Goal: Task Accomplishment & Management: Use online tool/utility

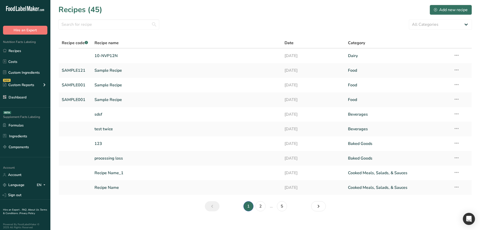
click at [22, 73] on link "Custom Ingredients" at bounding box center [25, 73] width 50 height 10
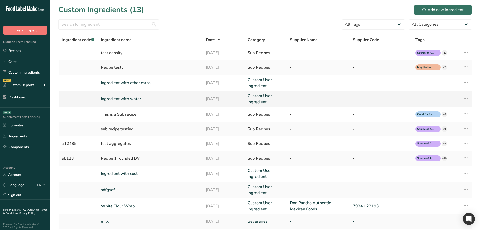
click at [118, 100] on link "Ingredient with water" at bounding box center [150, 99] width 99 height 6
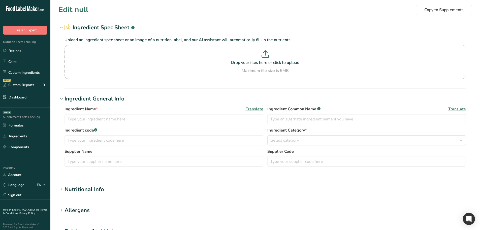
type input "Ingredient with water"
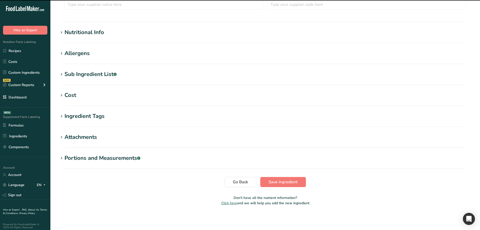
click at [91, 158] on div "Portions and Measurements .a-a{fill:#347362;}.b-a{fill:#fff;}" at bounding box center [103, 158] width 76 height 8
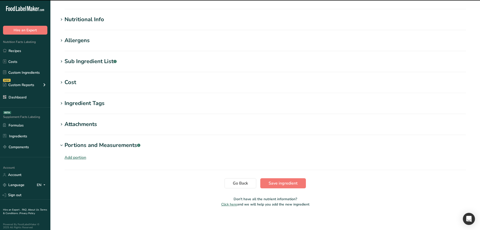
scroll to position [171, 0]
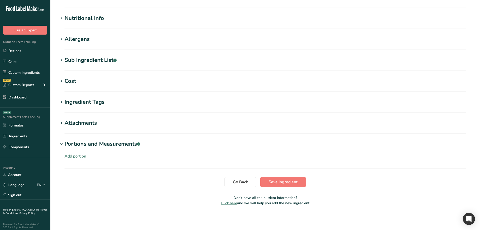
click at [80, 158] on div "Add portion" at bounding box center [76, 156] width 22 height 6
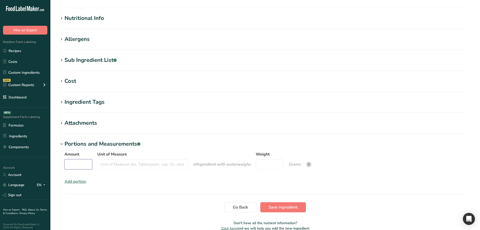
click at [84, 164] on input "Amount" at bounding box center [79, 164] width 28 height 10
type input "50"
click at [120, 161] on input "Unit of Measure" at bounding box center [142, 164] width 91 height 10
click at [108, 165] on input "bags" at bounding box center [142, 164] width 91 height 10
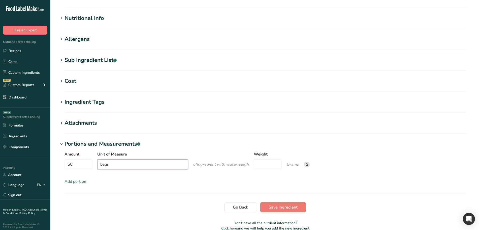
click at [108, 165] on input "bags" at bounding box center [142, 164] width 91 height 10
type input "bags"
click at [109, 178] on div "Amount 50 Unit of Measure bags of Ingredient with water weigh Weight Grams Add …" at bounding box center [265, 167] width 414 height 39
click at [74, 164] on input "50" at bounding box center [79, 164] width 28 height 10
type input "5"
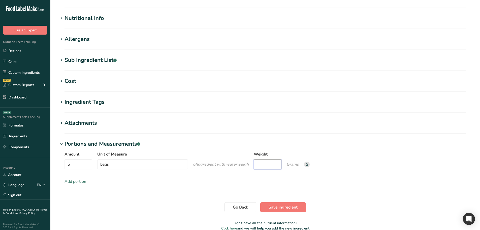
click at [271, 166] on input "Weight" at bounding box center [268, 164] width 28 height 10
type input "100"
click at [256, 179] on div "Amount 5 Unit of Measure bags of Ingredient with water weigh Weight 100 Grams A…" at bounding box center [265, 167] width 414 height 39
click at [286, 211] on button "Save ingredient" at bounding box center [283, 207] width 46 height 10
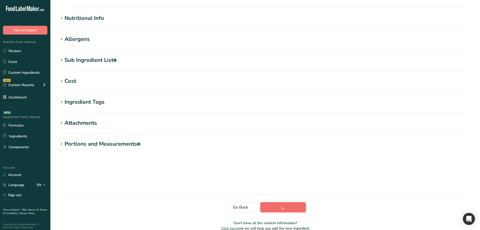
scroll to position [37, 0]
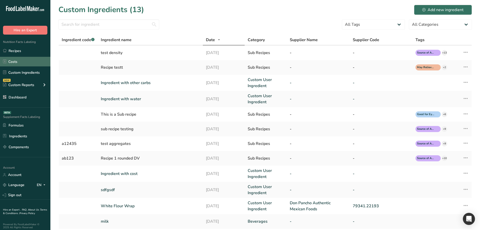
click at [20, 59] on link "Costs" at bounding box center [25, 62] width 50 height 10
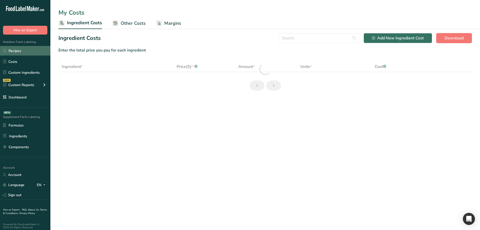
click at [18, 52] on link "Recipes" at bounding box center [25, 51] width 50 height 10
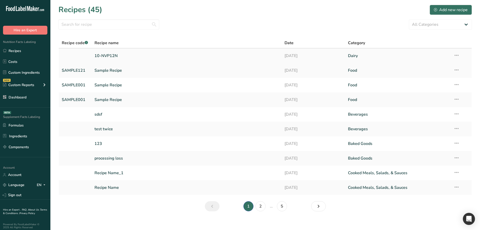
click at [110, 58] on link "10-NVP12N" at bounding box center [187, 55] width 184 height 11
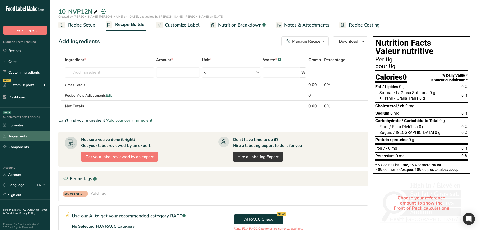
click at [22, 135] on link "Ingredients" at bounding box center [25, 136] width 50 height 10
click at [23, 73] on link "Custom Ingredients" at bounding box center [25, 73] width 50 height 10
click at [22, 73] on link "Custom Ingredients" at bounding box center [25, 73] width 50 height 10
click at [84, 27] on span "Recipe Setup" at bounding box center [81, 25] width 27 height 7
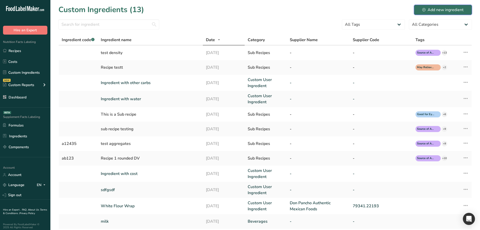
click at [421, 8] on button "Add new ingredient" at bounding box center [443, 10] width 58 height 10
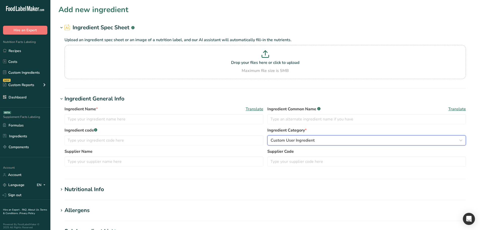
click at [297, 140] on span "Custom User Ingredient" at bounding box center [293, 140] width 44 height 6
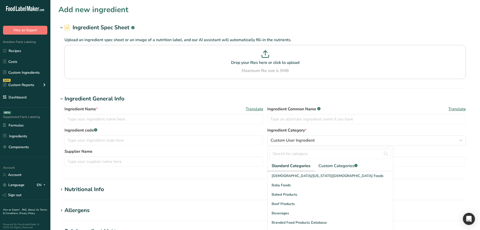
click at [242, 151] on label "Supplier Name" at bounding box center [164, 151] width 199 height 6
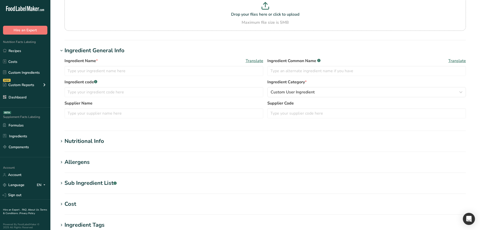
scroll to position [50, 0]
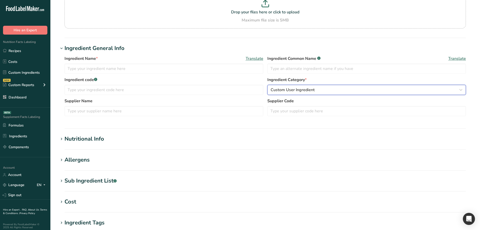
click at [321, 92] on div "Custom User Ingredient" at bounding box center [365, 90] width 189 height 6
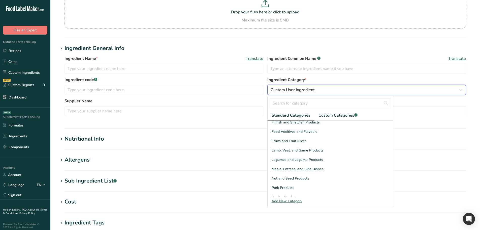
scroll to position [97, 0]
click at [268, 50] on h1 "Ingredient General Info" at bounding box center [265, 48] width 414 height 8
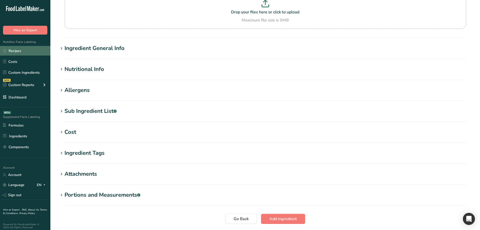
click at [11, 51] on link "Recipes" at bounding box center [25, 51] width 50 height 10
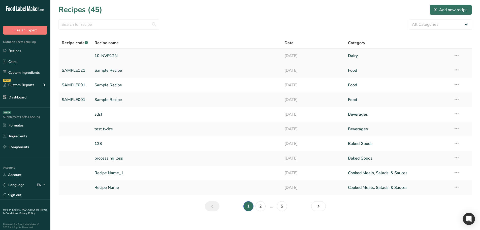
click at [113, 54] on link "10-NVP12N" at bounding box center [187, 55] width 184 height 11
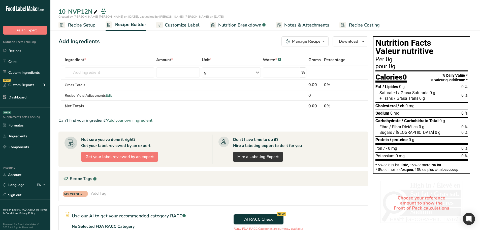
click at [184, 24] on span "Customize Label" at bounding box center [182, 25] width 35 height 7
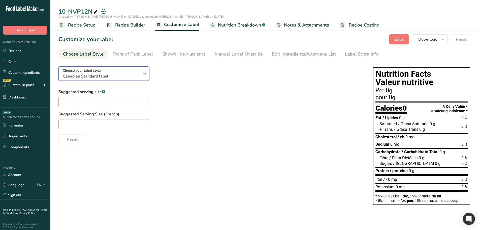
click at [114, 71] on div "Choose your label style Canadian Standard label" at bounding box center [101, 73] width 77 height 11
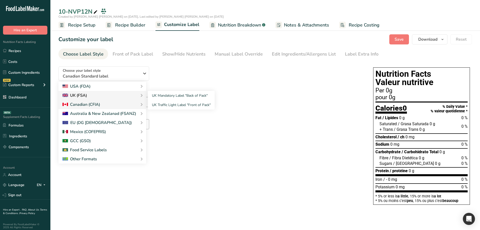
click at [119, 96] on div "UK (FSA)" at bounding box center [103, 95] width 80 height 6
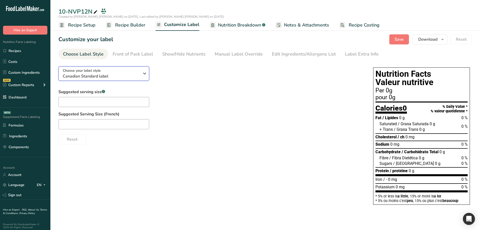
click at [131, 74] on span "Canadian Standard label" at bounding box center [101, 76] width 77 height 6
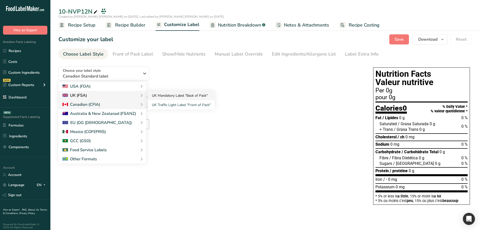
click at [168, 93] on link "UK Mandatory Label "Back of Pack"" at bounding box center [181, 95] width 67 height 9
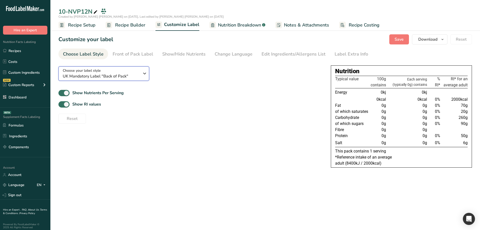
click at [136, 71] on div "Choose your label style UK Mandatory Label "Back of Pack"" at bounding box center [101, 73] width 77 height 11
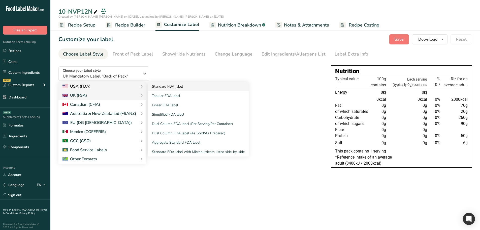
click at [174, 86] on link "Standard FDA label" at bounding box center [198, 86] width 101 height 9
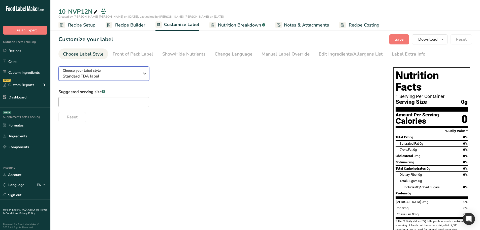
click at [143, 77] on icon "button" at bounding box center [145, 73] width 6 height 9
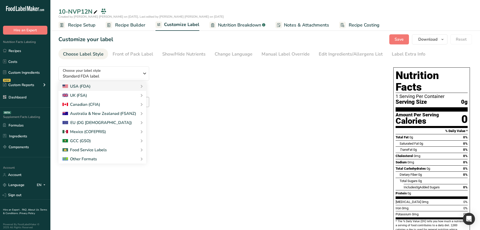
click at [244, 109] on div "Suggested serving size .a-a{fill:#347362;}.b-a{fill:#fff;} Reset" at bounding box center [220, 105] width 325 height 33
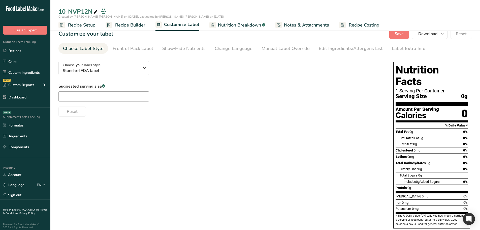
scroll to position [6, 0]
click at [141, 67] on div "Choose your label style Standard FDA label" at bounding box center [103, 67] width 81 height 11
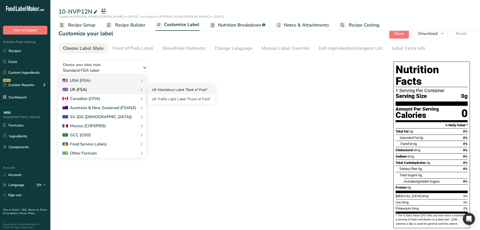
click at [177, 89] on link "UK Mandatory Label "Back of Pack"" at bounding box center [181, 89] width 67 height 9
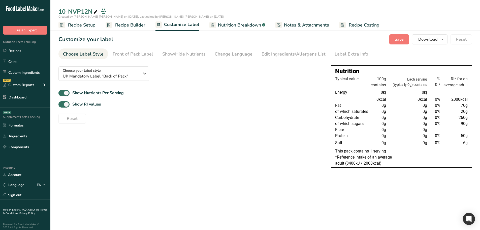
click at [126, 26] on span "Recipe Builder" at bounding box center [130, 25] width 30 height 7
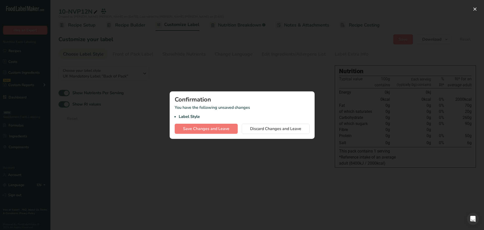
click at [244, 167] on div at bounding box center [242, 115] width 484 height 230
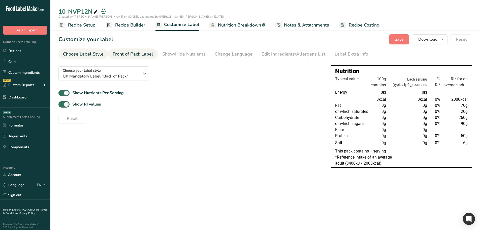
click at [123, 53] on div "Front of Pack Label" at bounding box center [133, 54] width 41 height 7
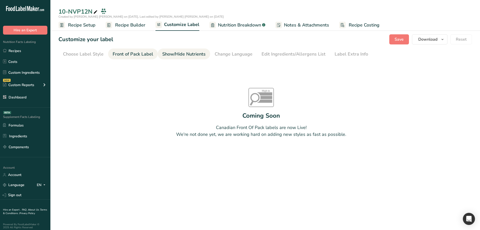
click at [195, 53] on div "Show/Hide Nutrients" at bounding box center [183, 54] width 43 height 7
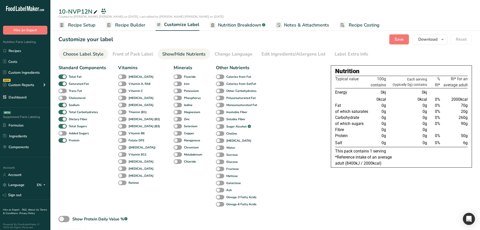
click at [79, 56] on div "Choose Label Style" at bounding box center [83, 54] width 41 height 7
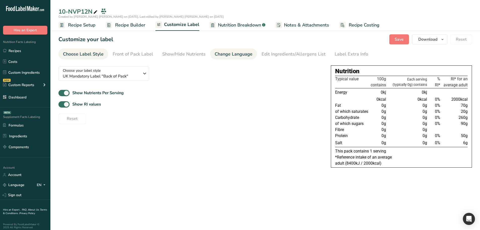
click at [247, 55] on div "Change Language" at bounding box center [234, 54] width 38 height 7
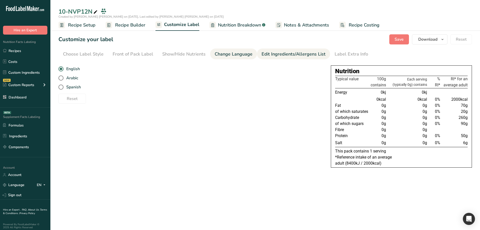
click at [274, 52] on div "Edit Ingredients/Allergens List" at bounding box center [294, 54] width 64 height 7
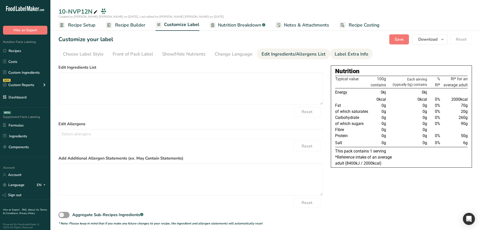
click at [349, 56] on div "Label Extra Info" at bounding box center [352, 54] width 34 height 7
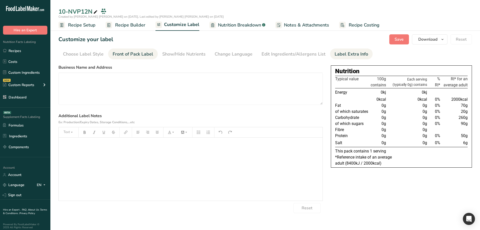
click at [127, 55] on div "Front of Pack Label" at bounding box center [133, 54] width 41 height 7
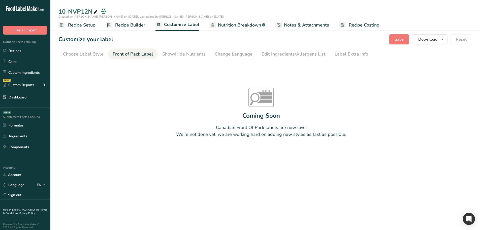
click at [225, 114] on div "High in Sat fat Sugars Sodium Coming Soon Canadian Front Of Pack labels are now…" at bounding box center [261, 112] width 406 height 101
click at [81, 54] on div "Choose Label Style" at bounding box center [83, 54] width 41 height 7
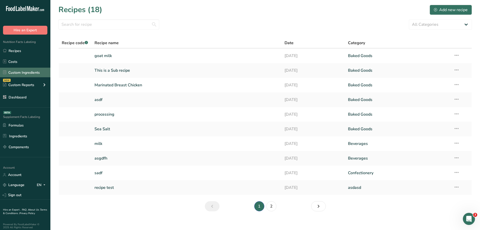
click at [18, 72] on link "Custom Ingredients" at bounding box center [25, 73] width 50 height 10
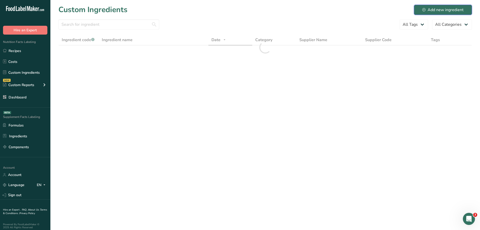
click at [429, 10] on div "Add new ingredient" at bounding box center [442, 10] width 41 height 6
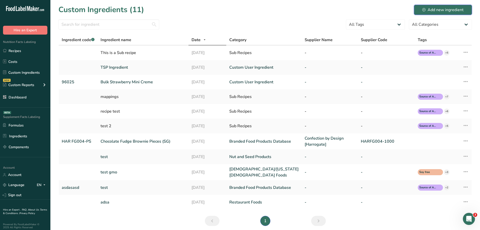
click at [429, 11] on div "Add new ingredient" at bounding box center [442, 10] width 41 height 6
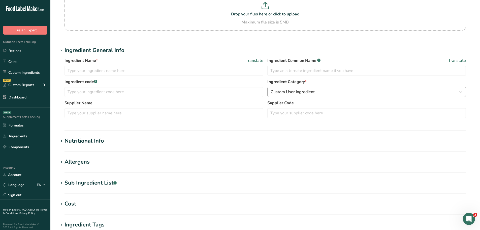
scroll to position [50, 0]
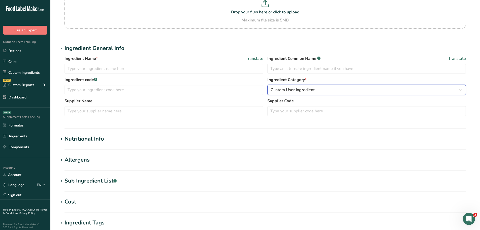
click at [326, 90] on div "Custom User Ingredient" at bounding box center [365, 90] width 189 height 6
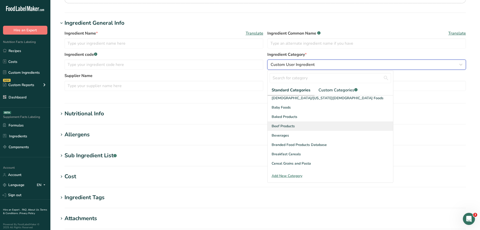
scroll to position [0, 0]
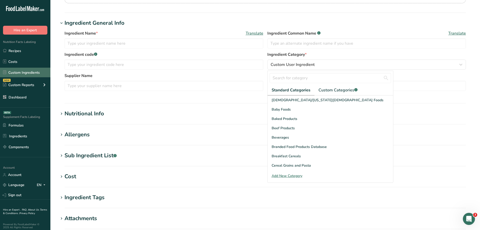
click at [18, 71] on link "Custom Ingredients" at bounding box center [25, 73] width 50 height 10
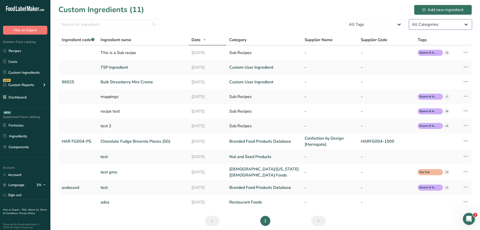
click at [463, 24] on select "All Categories American Indian/Alaska Native Foods Baby Foods Baked Products Be…" at bounding box center [440, 24] width 63 height 10
click at [409, 19] on select "All Categories American Indian/Alaska Native Foods Baby Foods Baked Products Be…" at bounding box center [440, 24] width 63 height 10
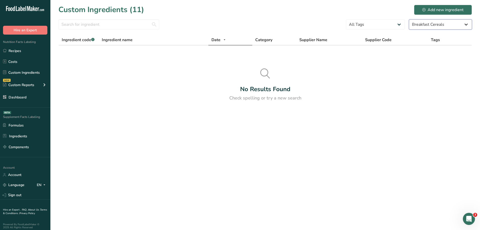
click at [428, 26] on select "All Categories American Indian/Alaska Native Foods Baby Foods Baked Products Be…" at bounding box center [440, 24] width 63 height 10
click at [409, 19] on select "All Categories American Indian/Alaska Native Foods Baby Foods Baked Products Be…" at bounding box center [440, 24] width 63 height 10
click at [436, 24] on select "All Categories American Indian/Alaska Native Foods Baby Foods Baked Products Be…" at bounding box center [440, 24] width 63 height 10
click at [378, 73] on div "No Results Found Check spelling or try a new search" at bounding box center [265, 84] width 414 height 33
select select "8"
